Goal: Information Seeking & Learning: Learn about a topic

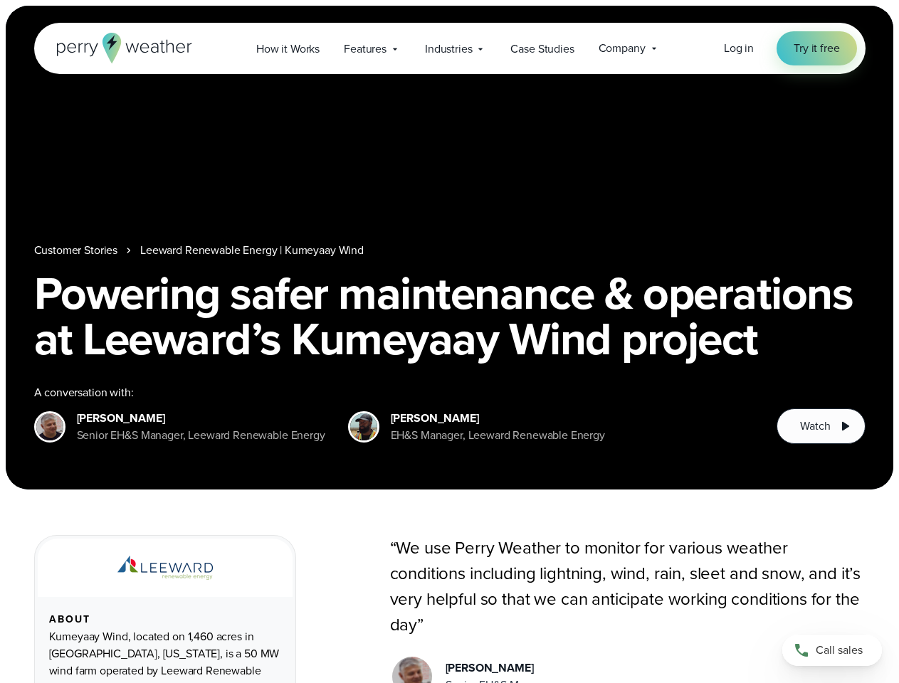
click at [449, 342] on h1 "Powering safer maintenance & operations at Leeward’s Kumeyaay Wind project" at bounding box center [449, 316] width 831 height 91
click at [449, 48] on span "Industries" at bounding box center [448, 49] width 47 height 17
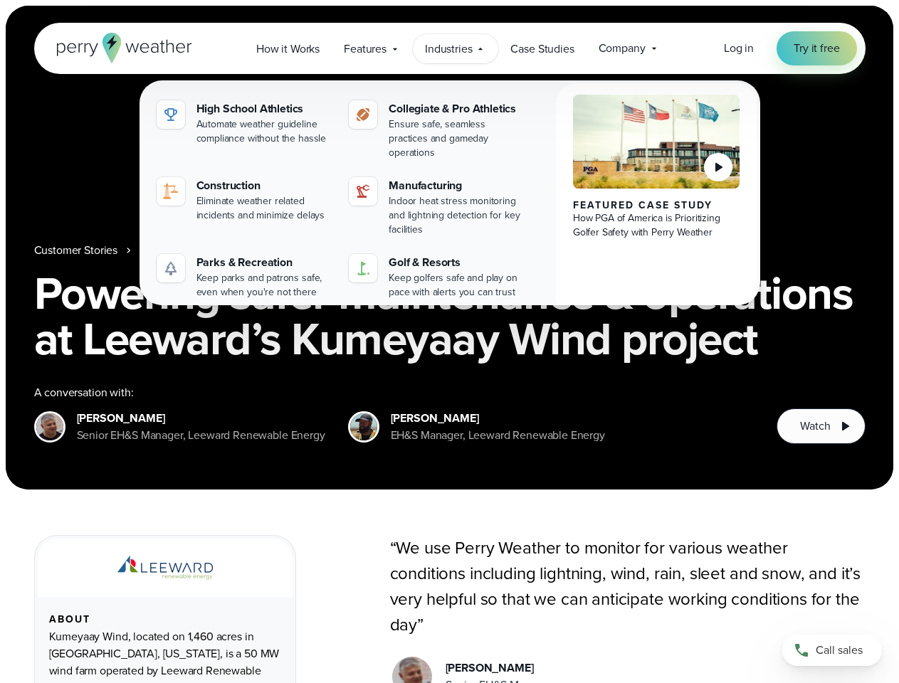
click at [449, 248] on nav "Customer Stories Leeward Renewable Energy | Kumeyaay Wind" at bounding box center [449, 250] width 831 height 17
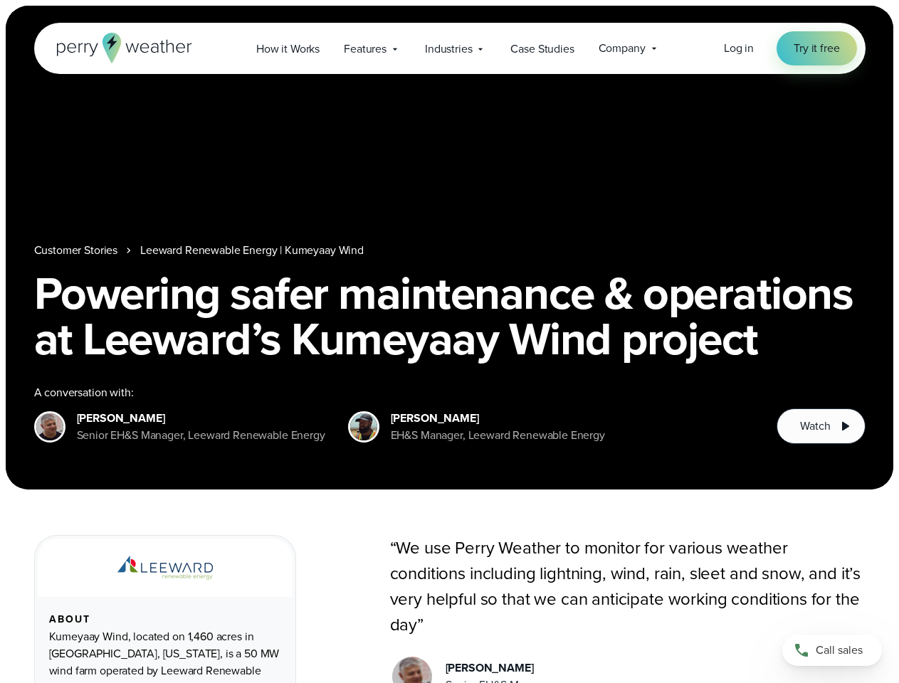
click at [253, 251] on link "Leeward Renewable Energy | Kumeyaay Wind" at bounding box center [252, 250] width 224 height 17
click at [821, 426] on span "Watch" at bounding box center [815, 426] width 30 height 17
